Goal: Information Seeking & Learning: Learn about a topic

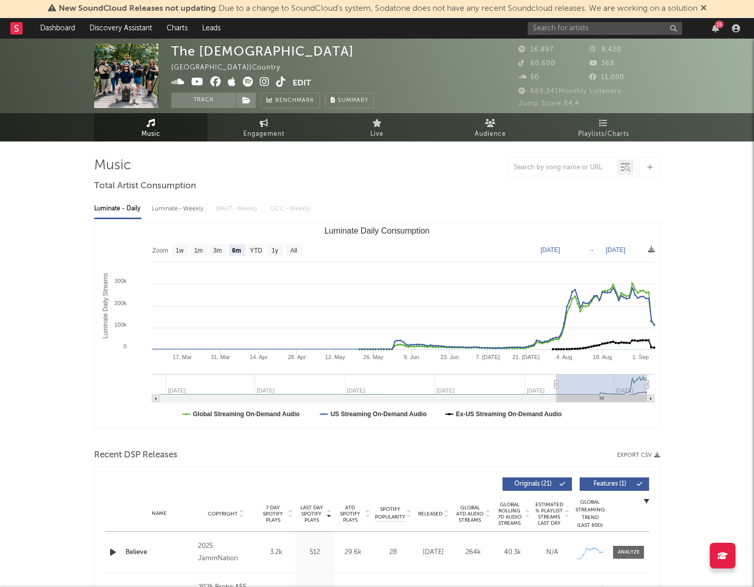
select select "6m"
click at [623, 27] on input "text" at bounding box center [605, 28] width 154 height 13
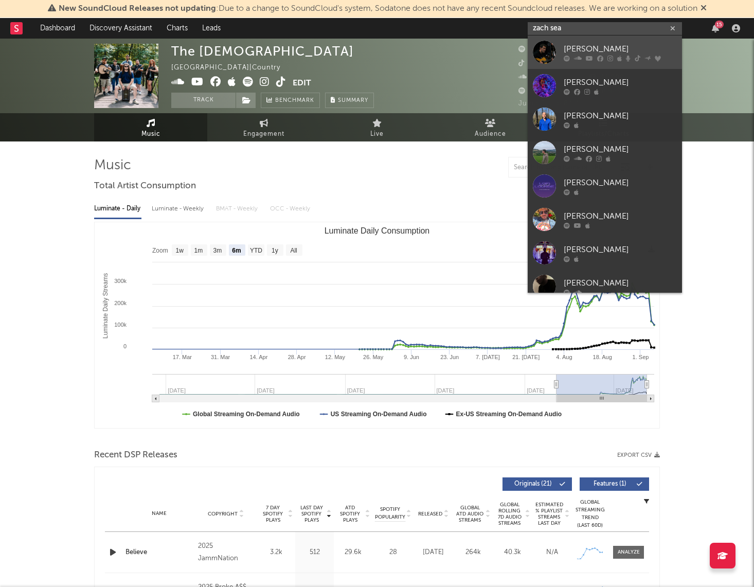
type input "zach sea"
click at [590, 47] on div "[PERSON_NAME]" at bounding box center [620, 49] width 113 height 12
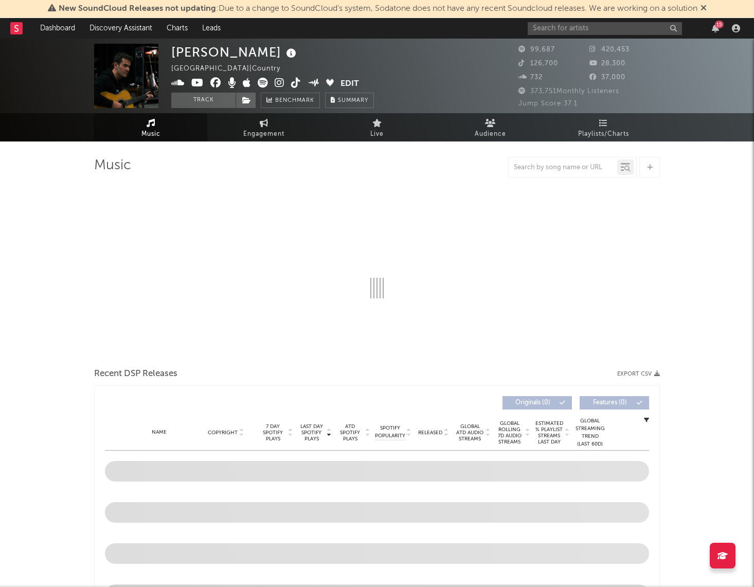
select select "6m"
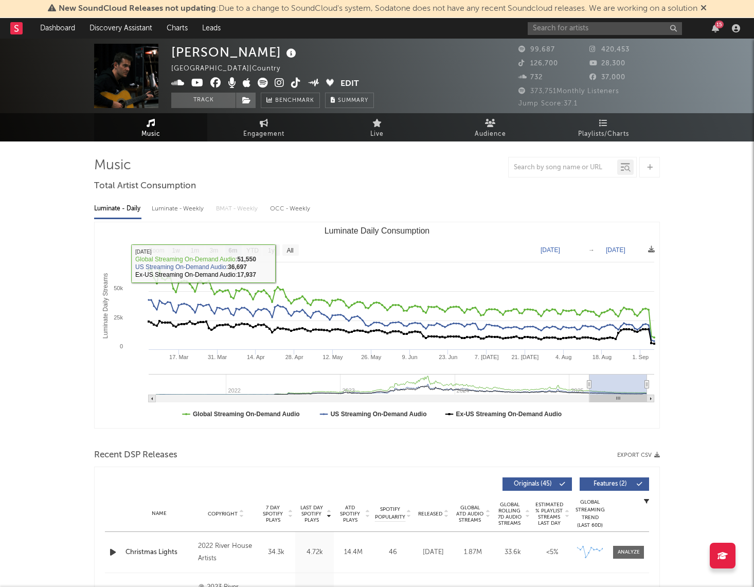
click at [184, 206] on div "Luminate - Weekly" at bounding box center [179, 208] width 54 height 17
select select "6m"
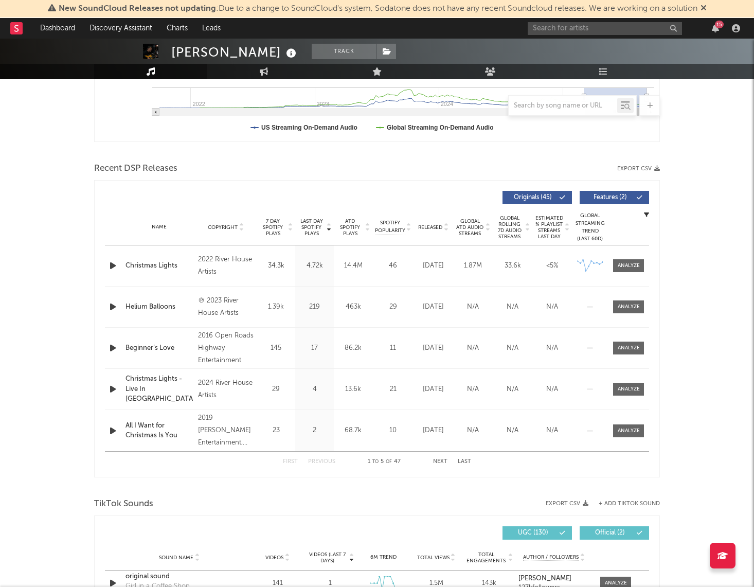
scroll to position [288, 0]
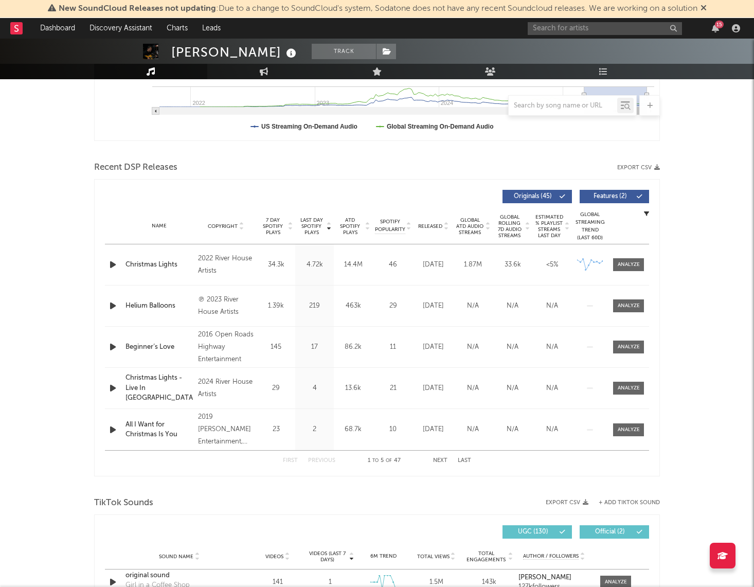
click at [275, 229] on span "7 Day Spotify Plays" at bounding box center [272, 226] width 27 height 19
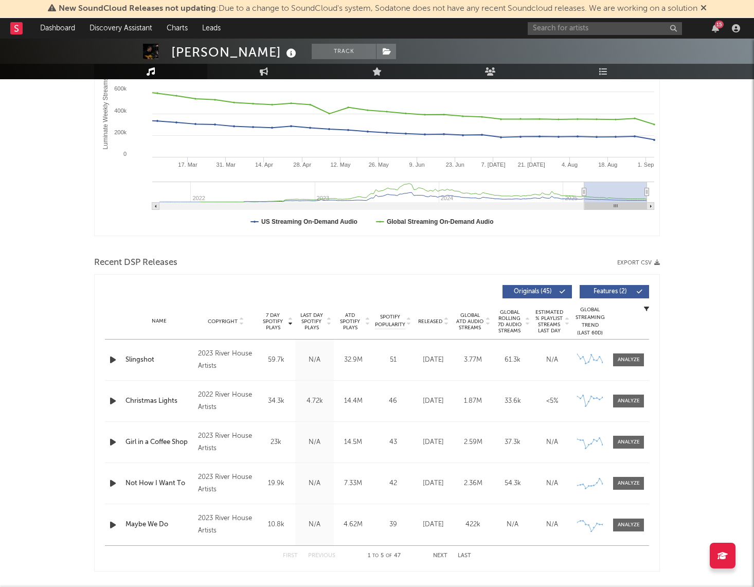
scroll to position [0, 0]
